Goal: Obtain resource: Download file/media

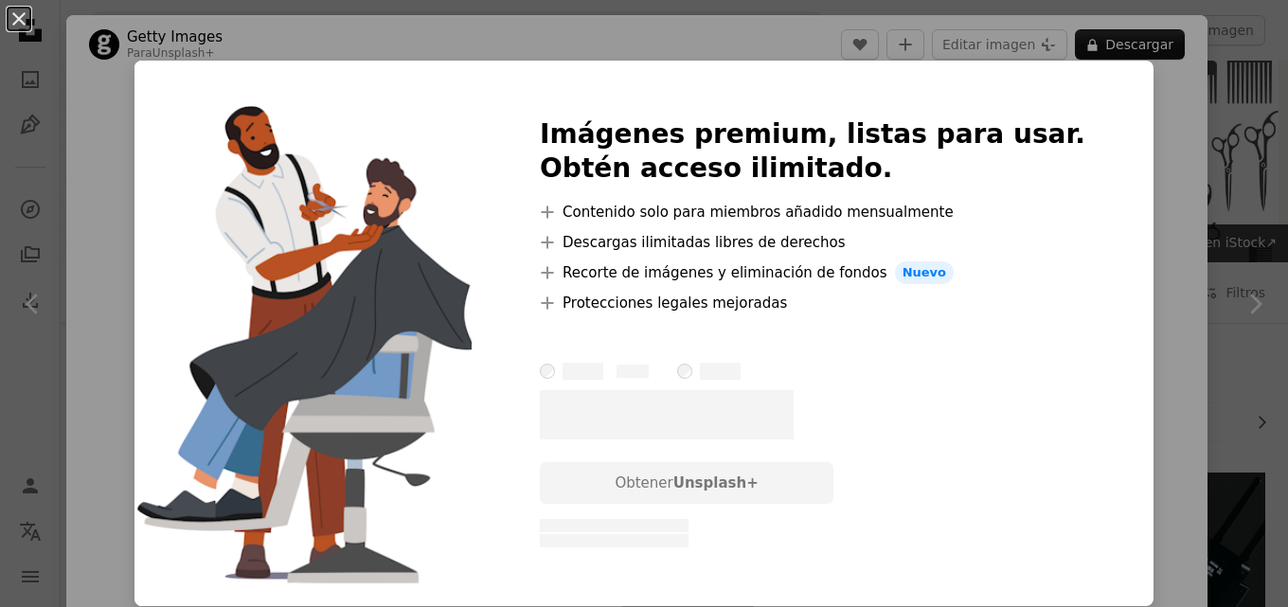
scroll to position [3239, 0]
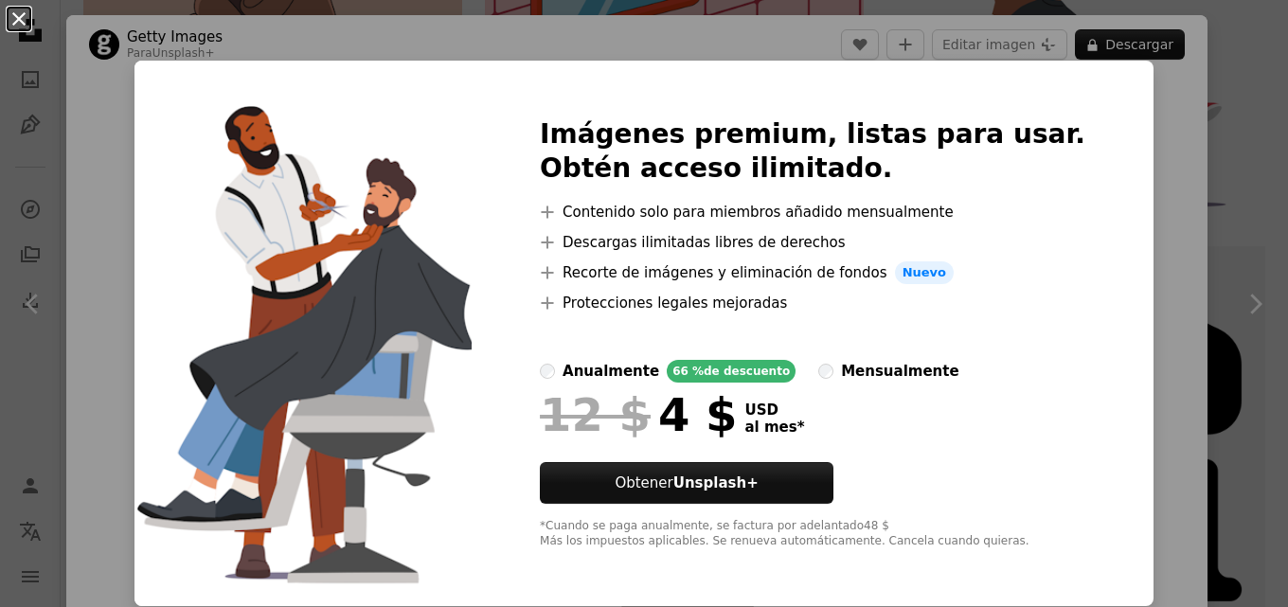
click at [20, 30] on button "An X shape" at bounding box center [19, 19] width 23 height 23
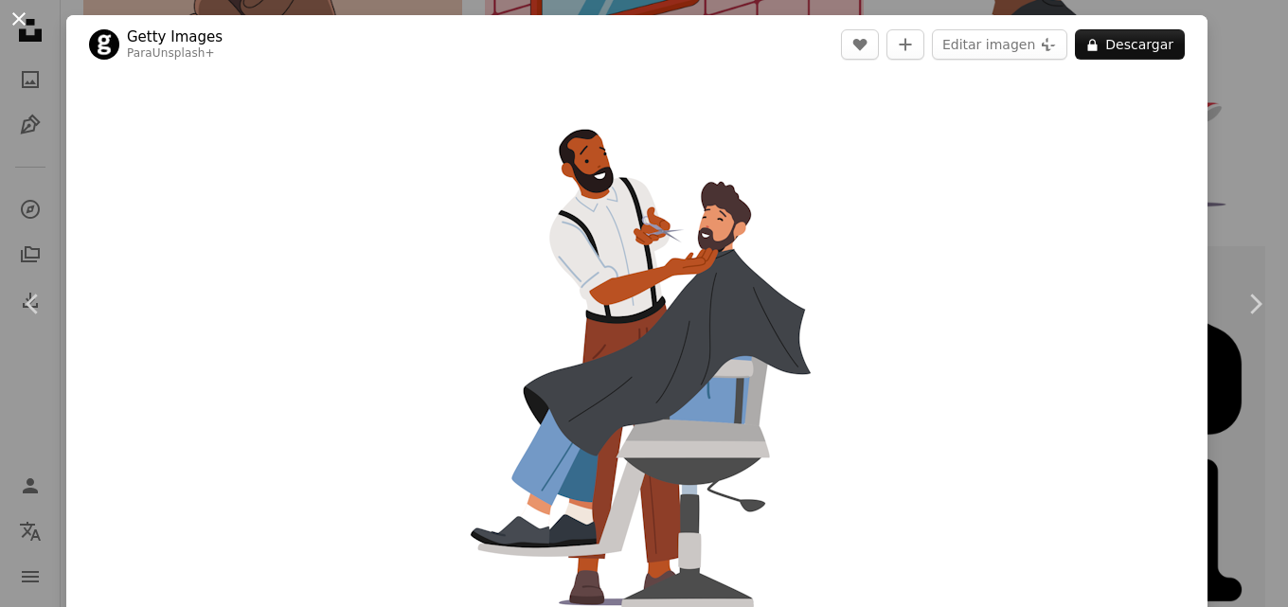
click at [14, 30] on button "An X shape" at bounding box center [19, 19] width 23 height 23
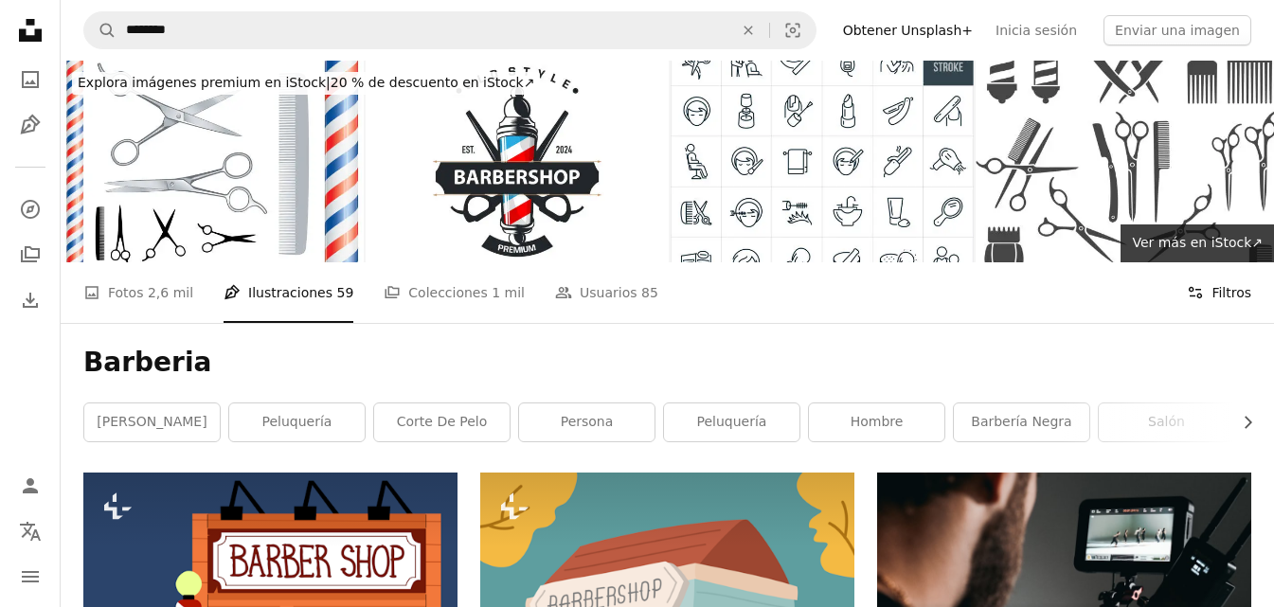
click at [1203, 262] on button "Filters Filtros" at bounding box center [1219, 292] width 64 height 61
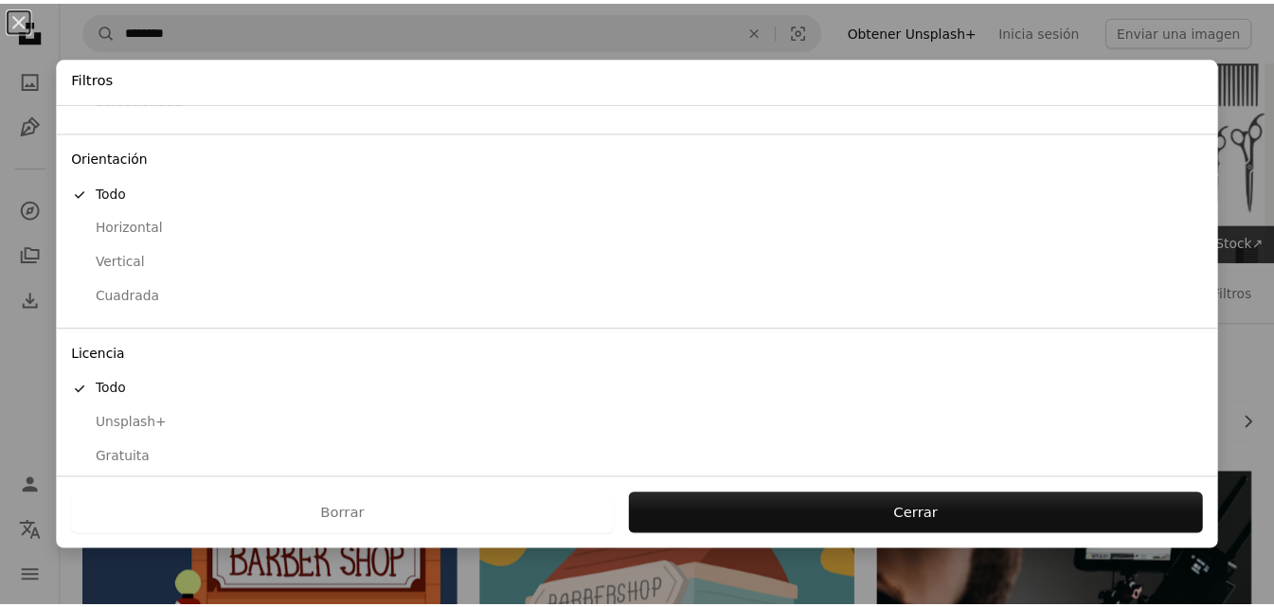
scroll to position [145, 0]
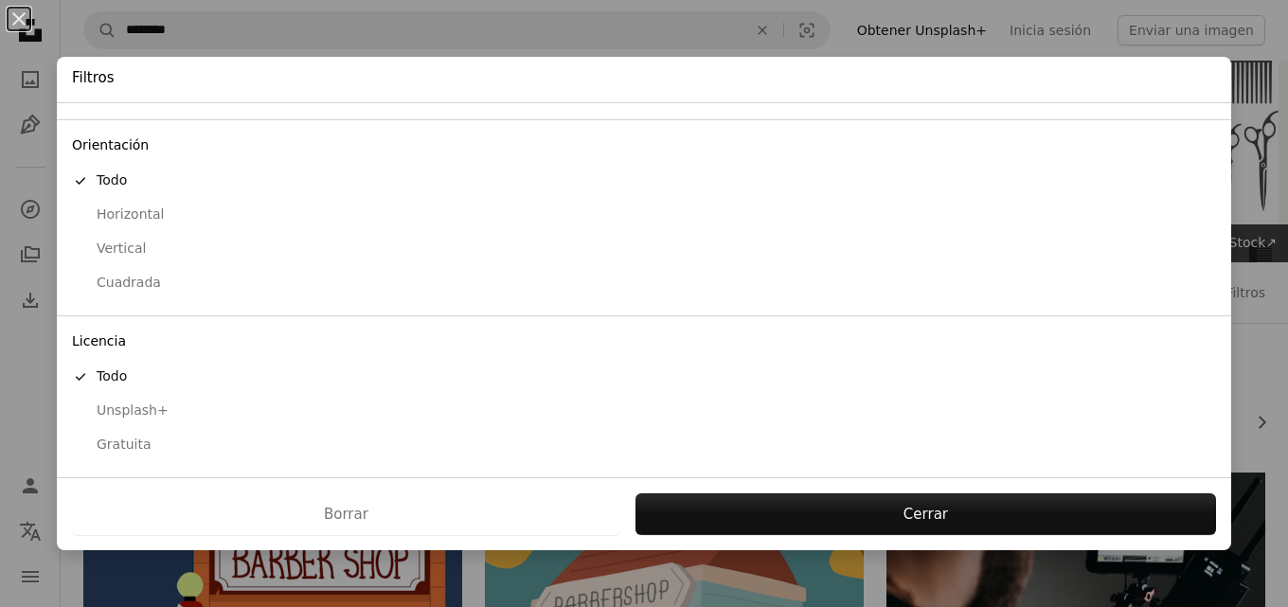
click at [134, 449] on div "Gratuita" at bounding box center [644, 445] width 1144 height 19
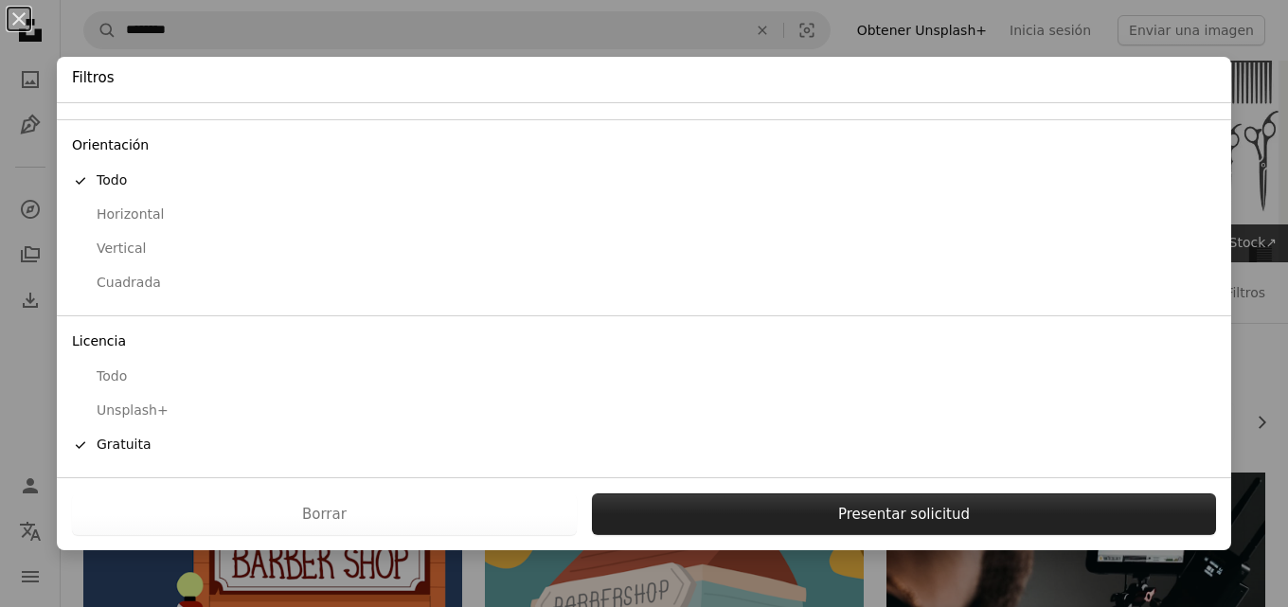
click at [868, 512] on button "Presentar solicitud" at bounding box center [904, 514] width 624 height 42
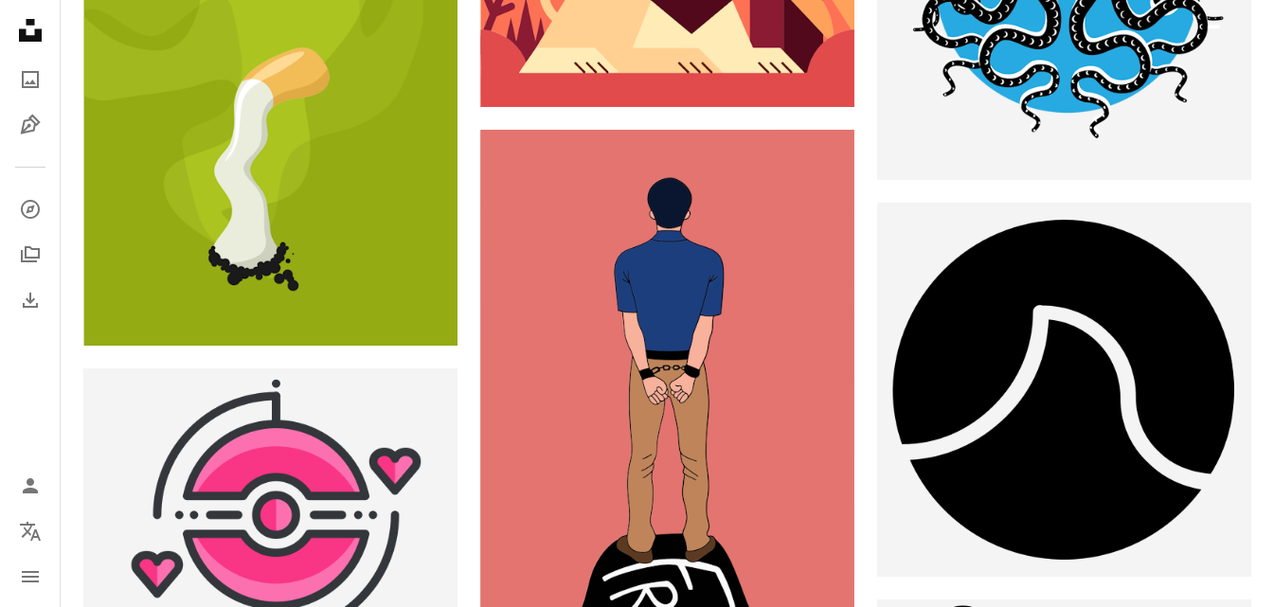
scroll to position [72112, 0]
